Goal: Task Accomplishment & Management: Complete application form

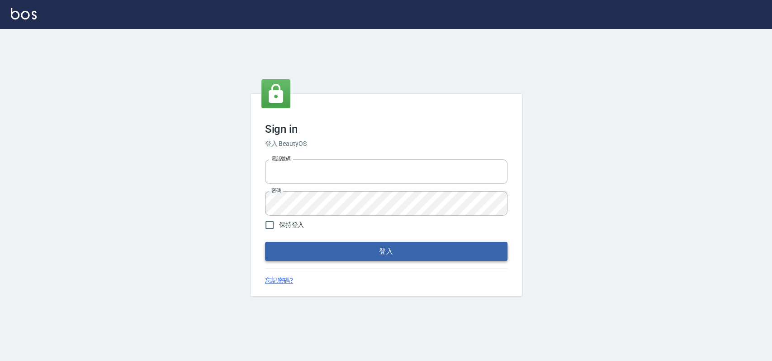
type input "033323173"
click at [314, 253] on button "登入" at bounding box center [386, 251] width 243 height 19
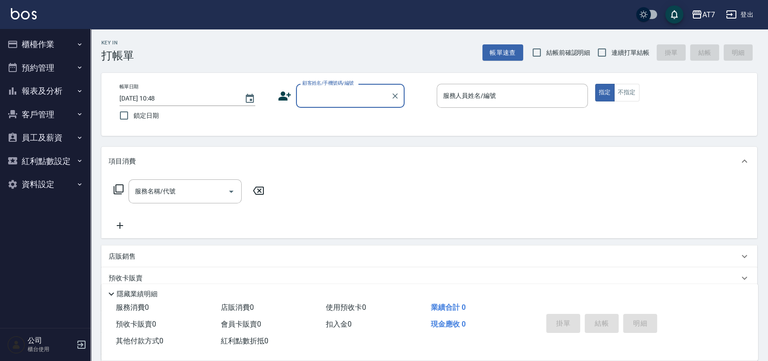
click at [26, 46] on button "櫃檯作業" at bounding box center [45, 45] width 83 height 24
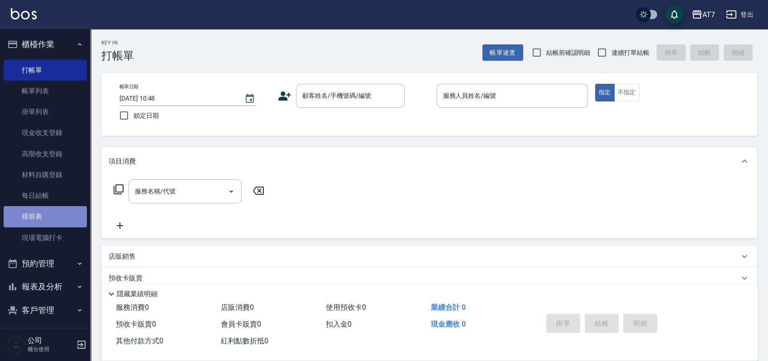
click at [47, 217] on link "排班表" at bounding box center [45, 216] width 83 height 21
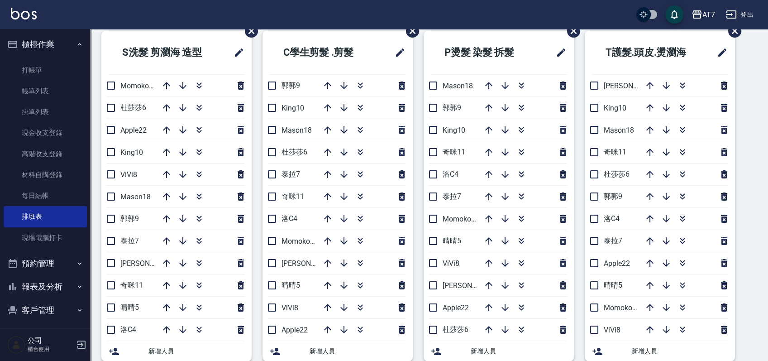
scroll to position [60, 0]
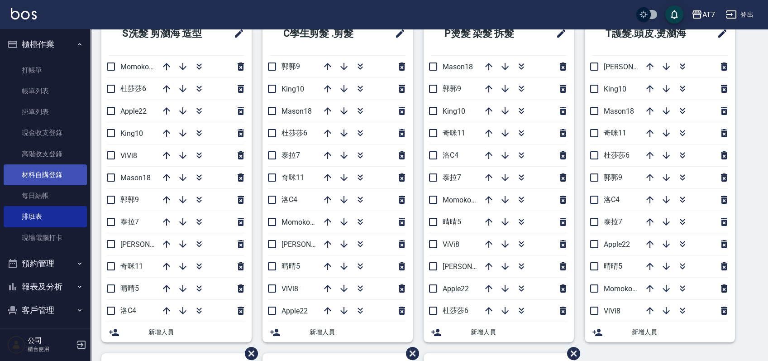
click at [31, 176] on link "材料自購登錄" at bounding box center [45, 174] width 83 height 21
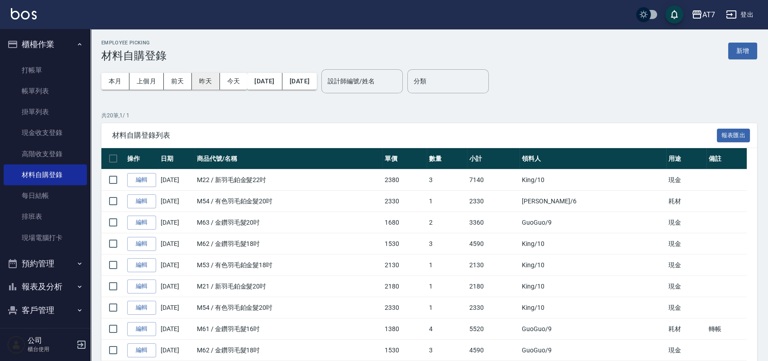
click at [200, 81] on button "昨天" at bounding box center [206, 81] width 28 height 17
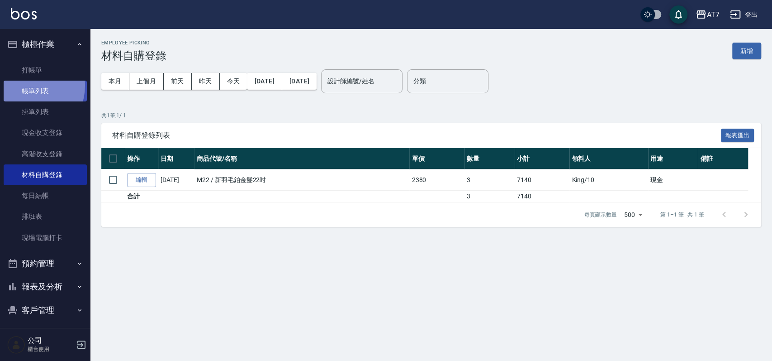
click at [27, 86] on link "帳單列表" at bounding box center [45, 91] width 83 height 21
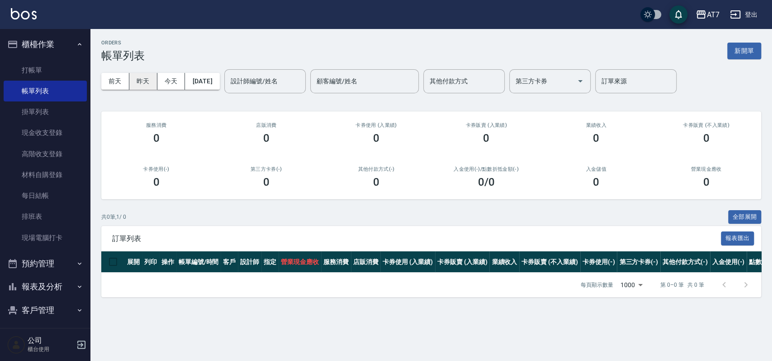
click at [136, 83] on button "昨天" at bounding box center [143, 81] width 28 height 17
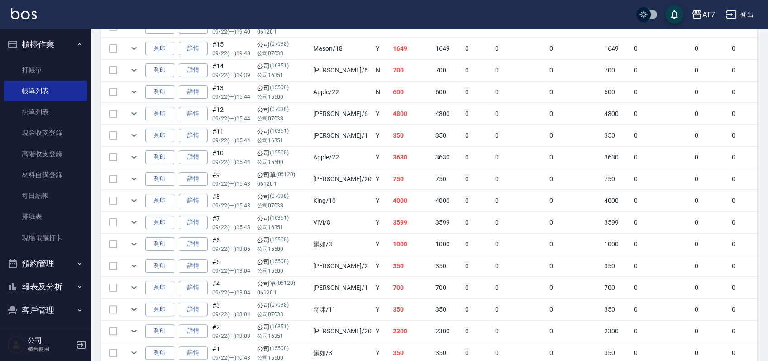
scroll to position [605, 0]
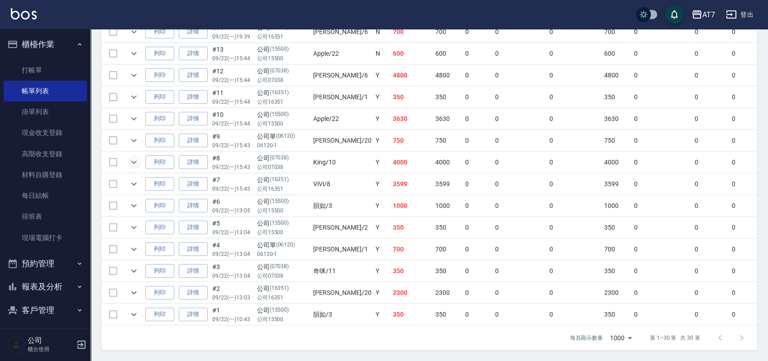
click at [133, 157] on icon "expand row" at bounding box center [134, 162] width 11 height 11
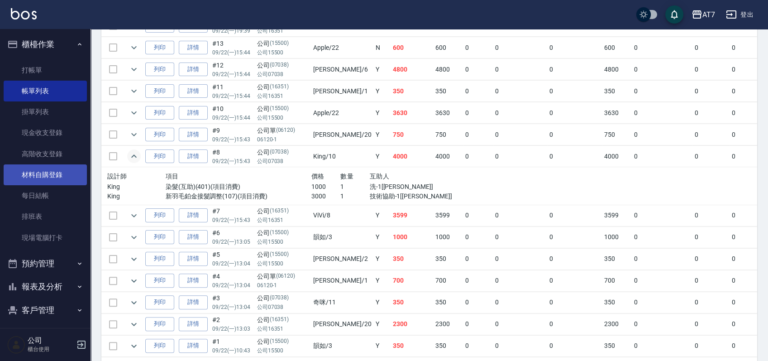
click at [17, 170] on link "材料自購登錄" at bounding box center [45, 174] width 83 height 21
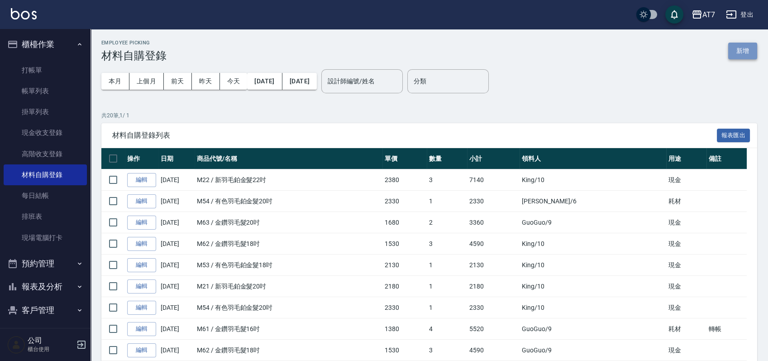
click at [736, 45] on button "新增" at bounding box center [742, 51] width 29 height 17
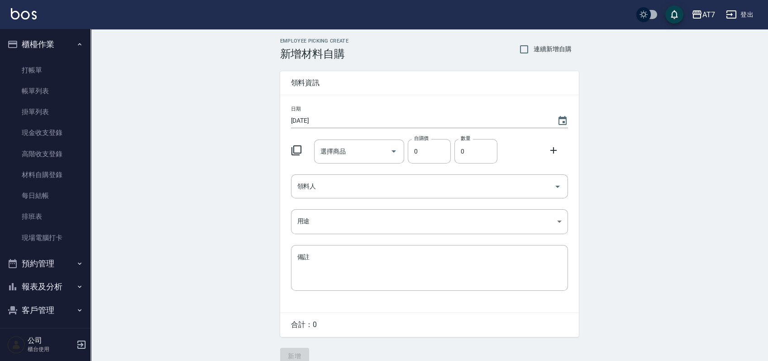
click at [299, 150] on icon at bounding box center [296, 150] width 11 height 11
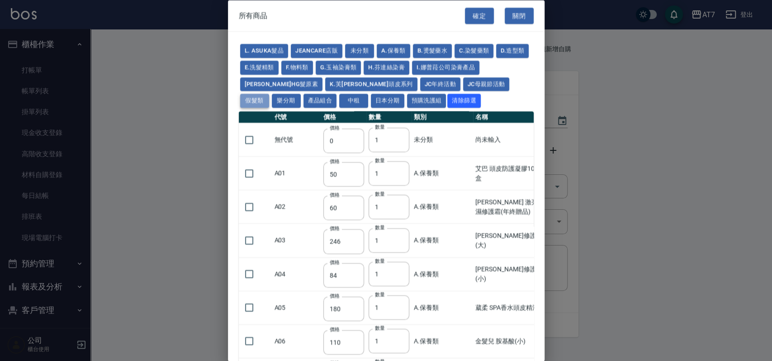
click at [269, 94] on button "假髮類" at bounding box center [254, 101] width 29 height 14
type input "62"
type input "64"
type input "800"
type input "80"
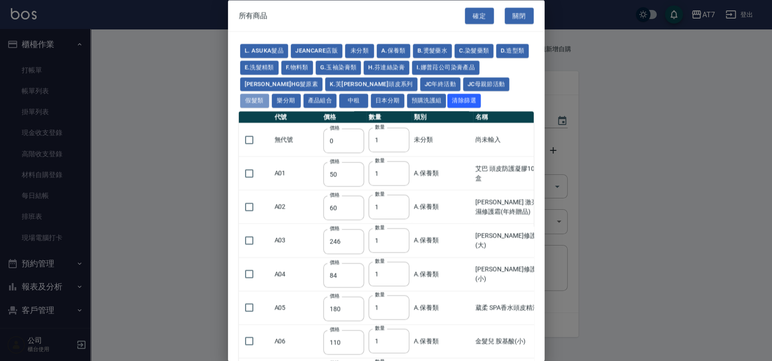
type input "350"
type input "25"
type input "400"
type input "100"
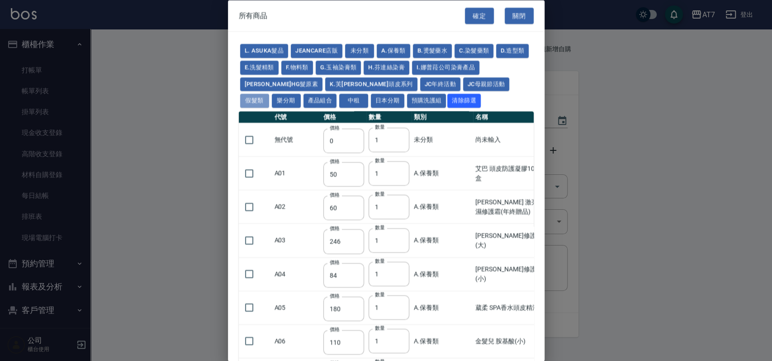
type input "880"
type input "930"
type input "980"
type input "1030"
type input "1130"
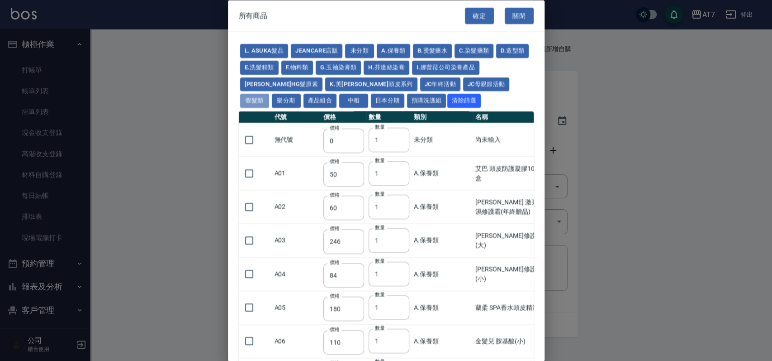
type input "1230"
type input "1330"
type input "1780"
type input "1980"
type input "2180"
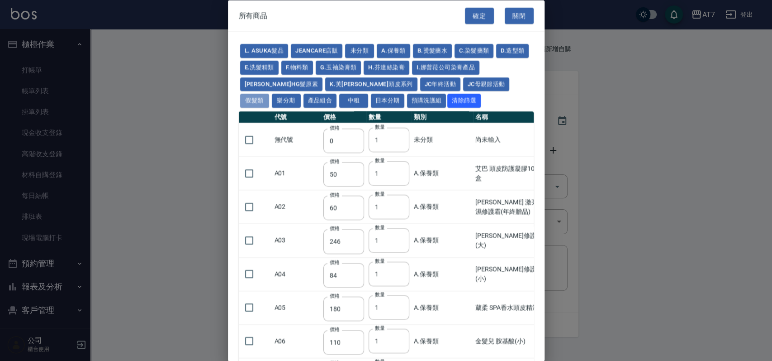
type input "2380"
type input "2580"
type input "2780"
type input "2980"
type input "1030"
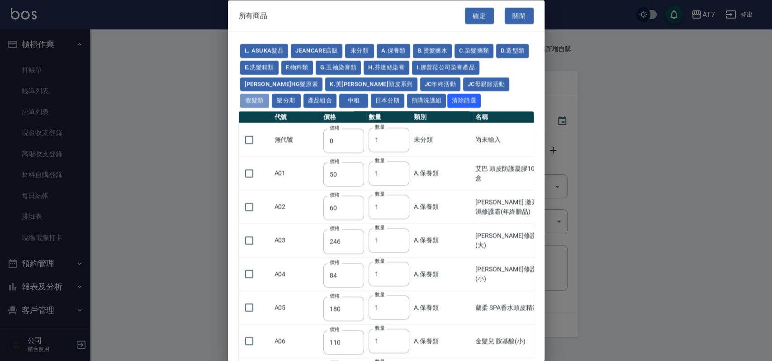
type input "1080"
type input "1130"
type input "1230"
type input "1280"
type input "1380"
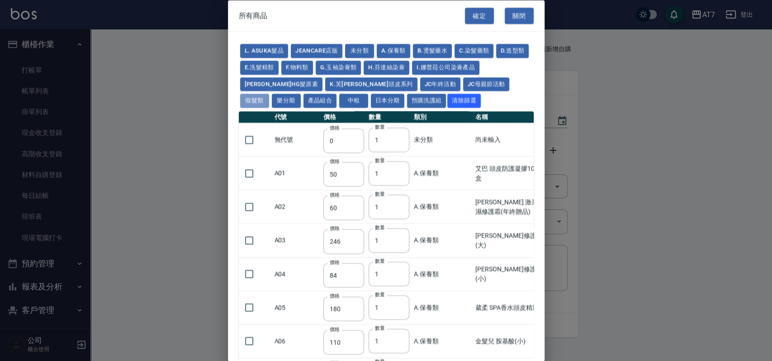
type input "2180"
type input "2380"
type input "2580"
type input "2780"
type input "2980"
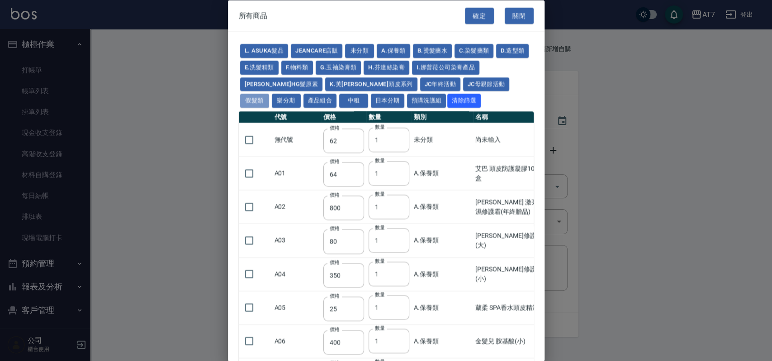
type input "730"
type input "780"
type input "830"
type input "930"
type input "980"
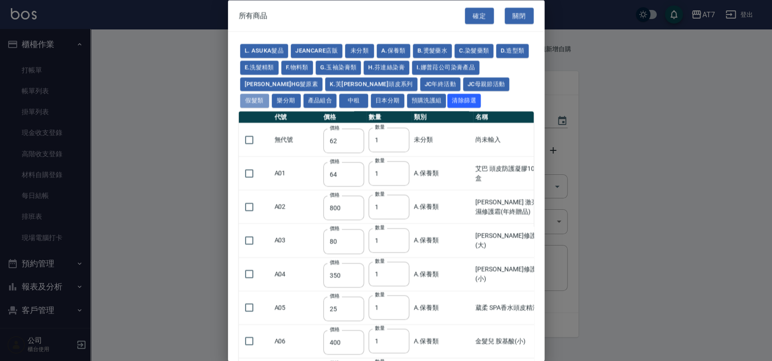
type input "560"
type input "775"
type input "580"
type input "2230"
type input "1180"
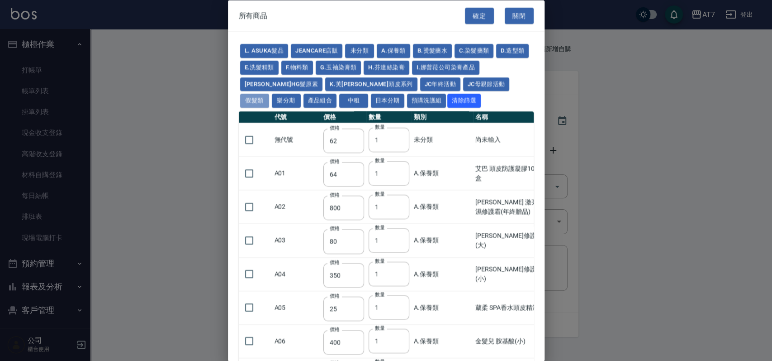
type input "1030"
type input "1080"
type input "1130"
type input "1180"
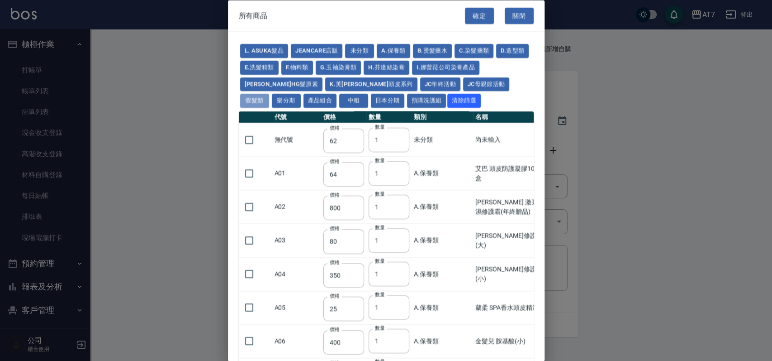
type input "1230"
type input "2130"
type input "2330"
type input "2530"
type input "930"
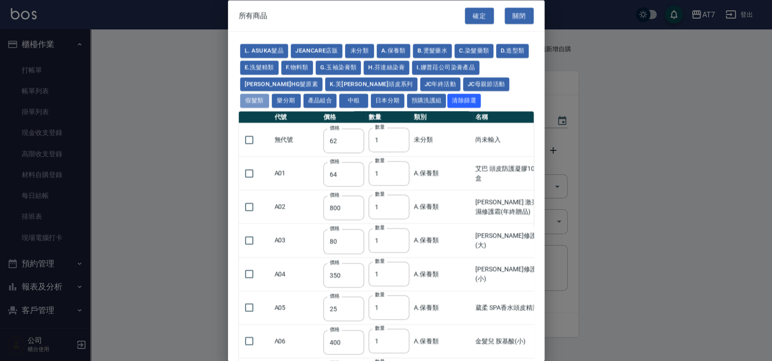
type input "170"
type input "1380"
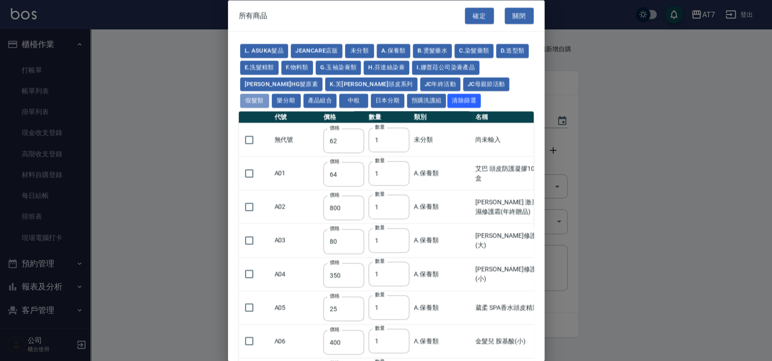
type input "1530"
type input "1680"
type input "1830"
type input "1980"
type input "2130"
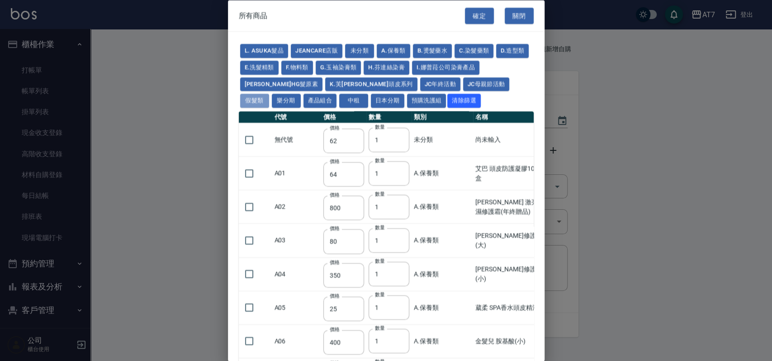
type input "1930"
type input "2730"
type input "2780"
type input "2980"
type input "2380"
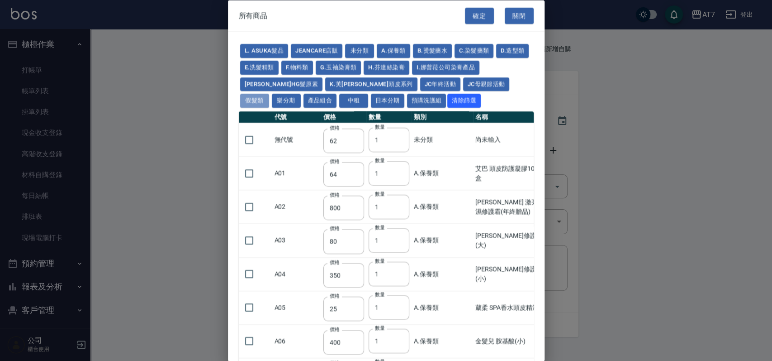
type input "2580"
type input "2780"
type input "2980"
type input "3180"
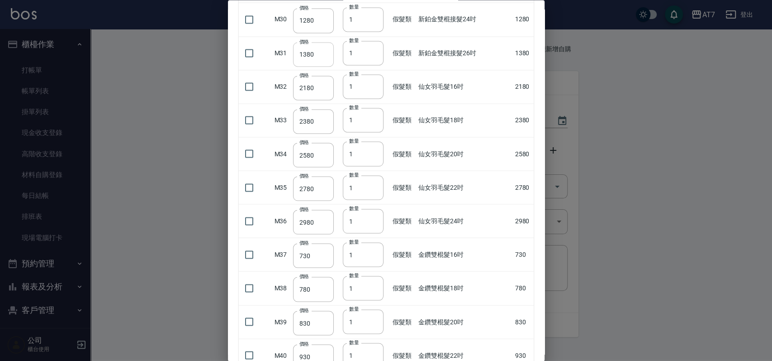
scroll to position [1146, 0]
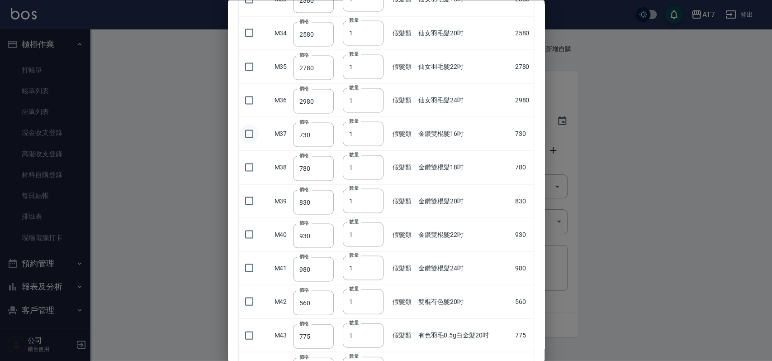
click at [250, 130] on input "checkbox" at bounding box center [249, 133] width 19 height 19
checkbox input "true"
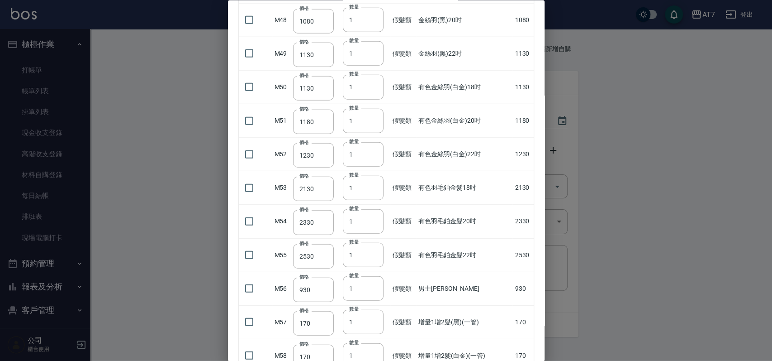
scroll to position [1810, 0]
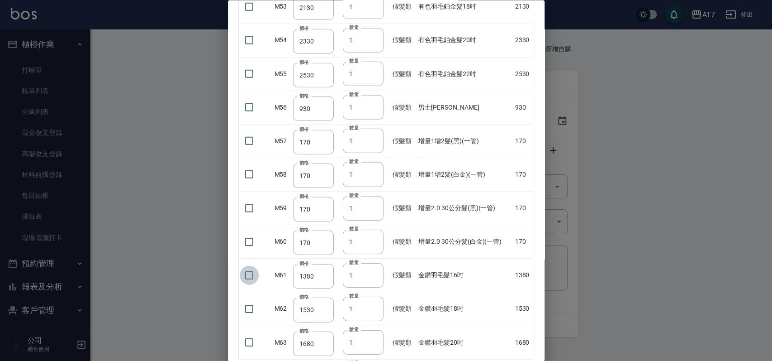
click at [249, 270] on input "checkbox" at bounding box center [249, 274] width 19 height 19
checkbox input "true"
type input "2"
click at [373, 269] on input "2" at bounding box center [363, 274] width 41 height 24
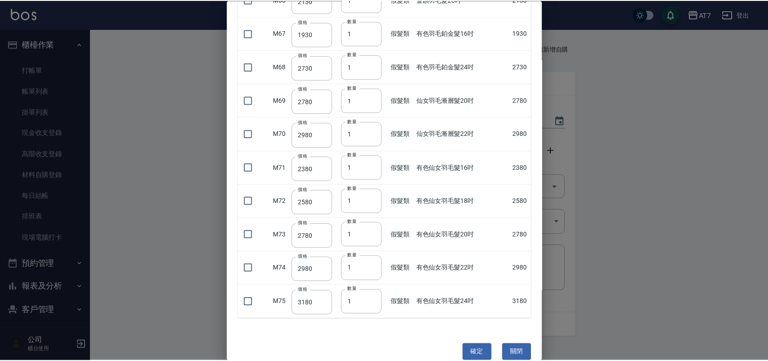
scroll to position [2262, 0]
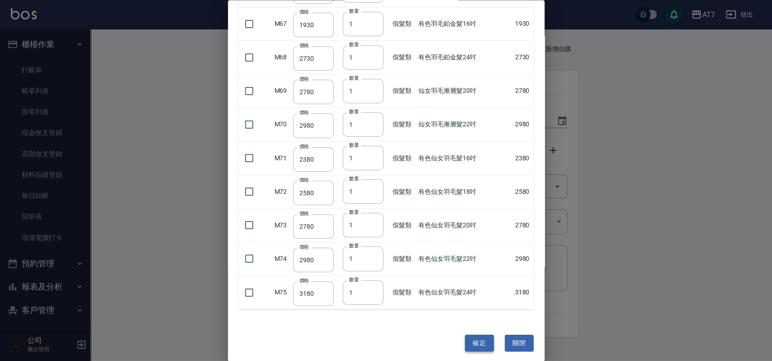
click at [467, 334] on button "確定" at bounding box center [479, 342] width 29 height 17
type input "金鑽雙棍髮16吋"
type input "730"
type input "1"
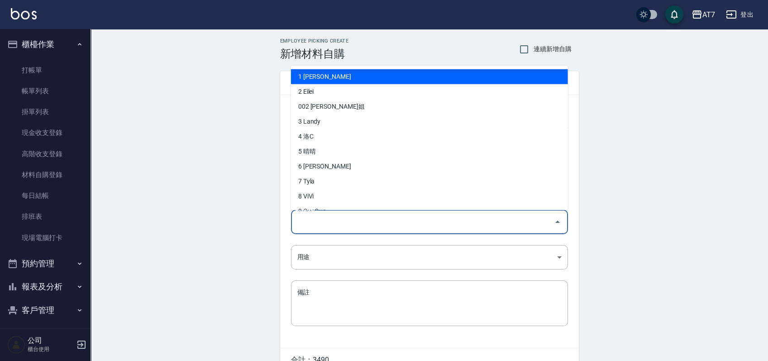
click at [441, 219] on input "領料人" at bounding box center [422, 222] width 255 height 16
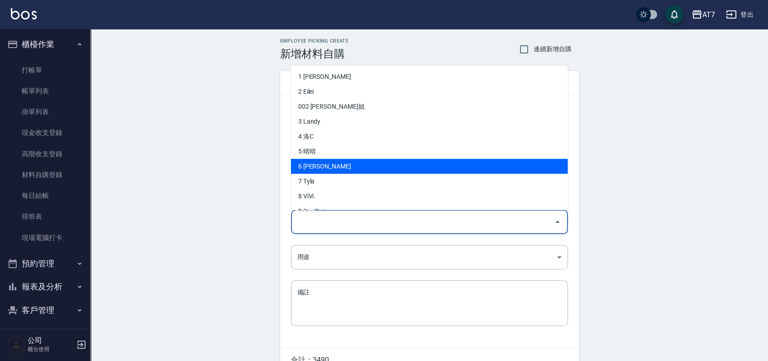
scroll to position [60, 0]
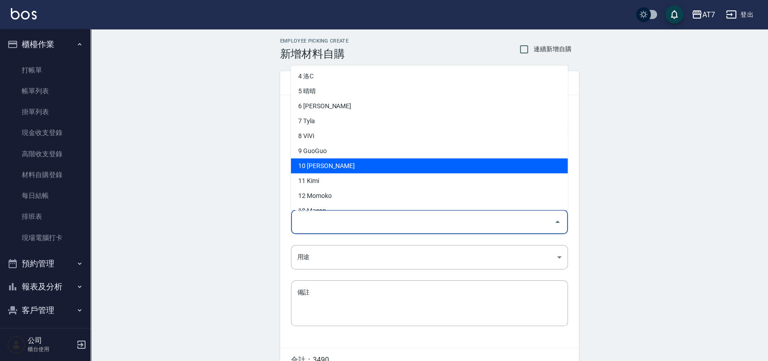
click at [400, 165] on li "10 [PERSON_NAME]" at bounding box center [429, 165] width 277 height 15
type input "King"
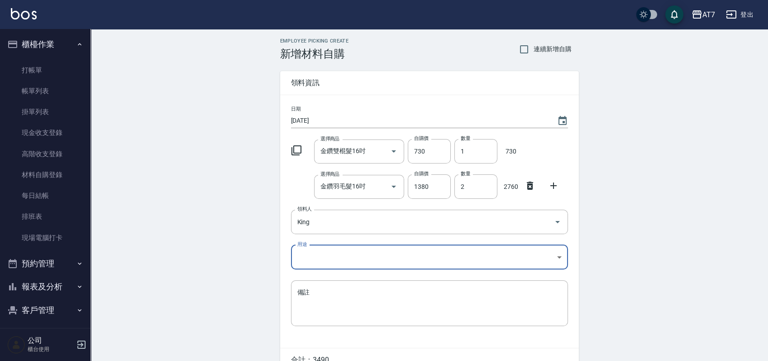
click at [351, 259] on body "AT7 登出 櫃檯作業 打帳單 帳單列表 掛單列表 現金收支登錄 高階收支登錄 材料自購登錄 每日結帳 排班表 現場電腦打卡 預約管理 預約管理 單日預約紀錄…" at bounding box center [384, 204] width 768 height 408
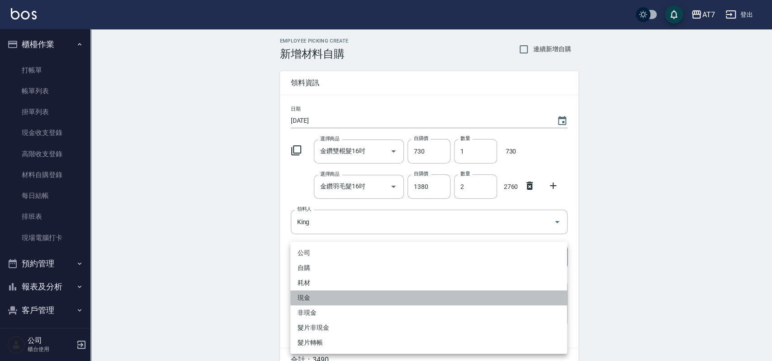
click at [324, 295] on li "現金" at bounding box center [428, 297] width 277 height 15
type input "現金"
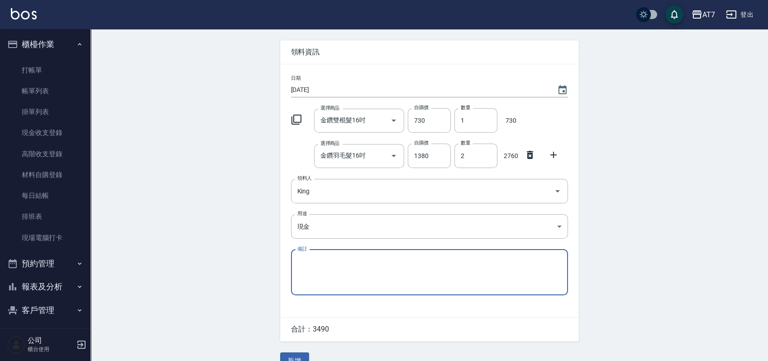
scroll to position [48, 0]
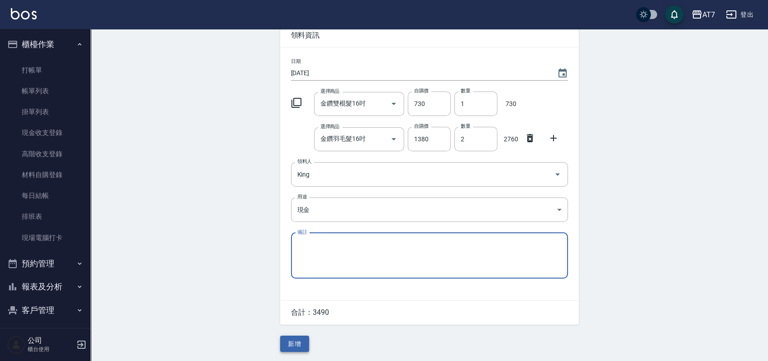
click at [303, 337] on button "新增" at bounding box center [294, 343] width 29 height 17
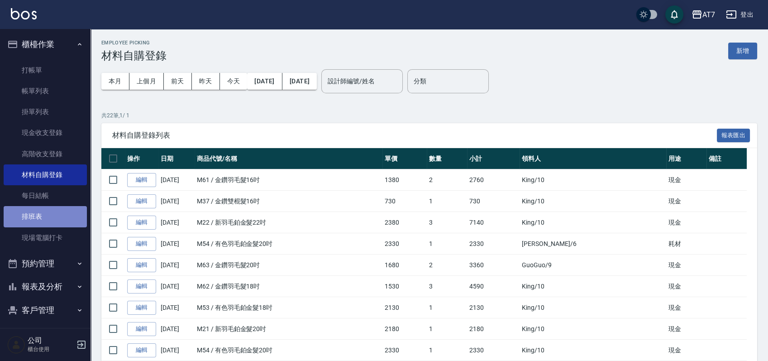
click at [79, 209] on link "排班表" at bounding box center [45, 216] width 83 height 21
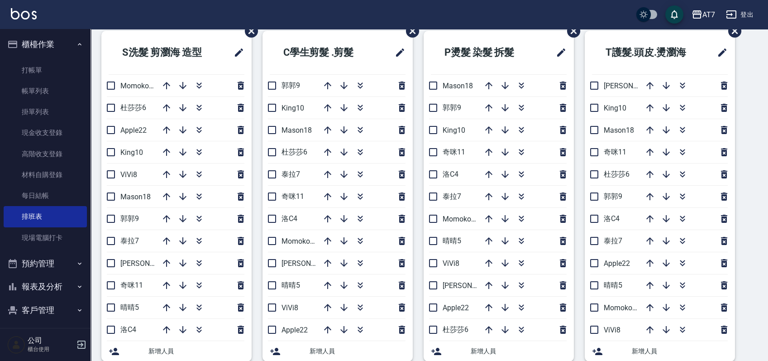
scroll to position [60, 0]
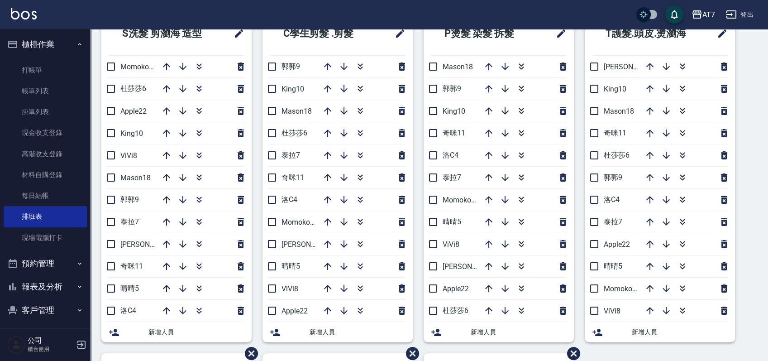
click at [751, 247] on div "S洗髮 剪瀏海 造型 Momoko12 [PERSON_NAME]6 Apple22 King10 ViVi8 Mason18 [PERSON_NAME]9 …" at bounding box center [423, 353] width 667 height 682
